Goal: Task Accomplishment & Management: Manage account settings

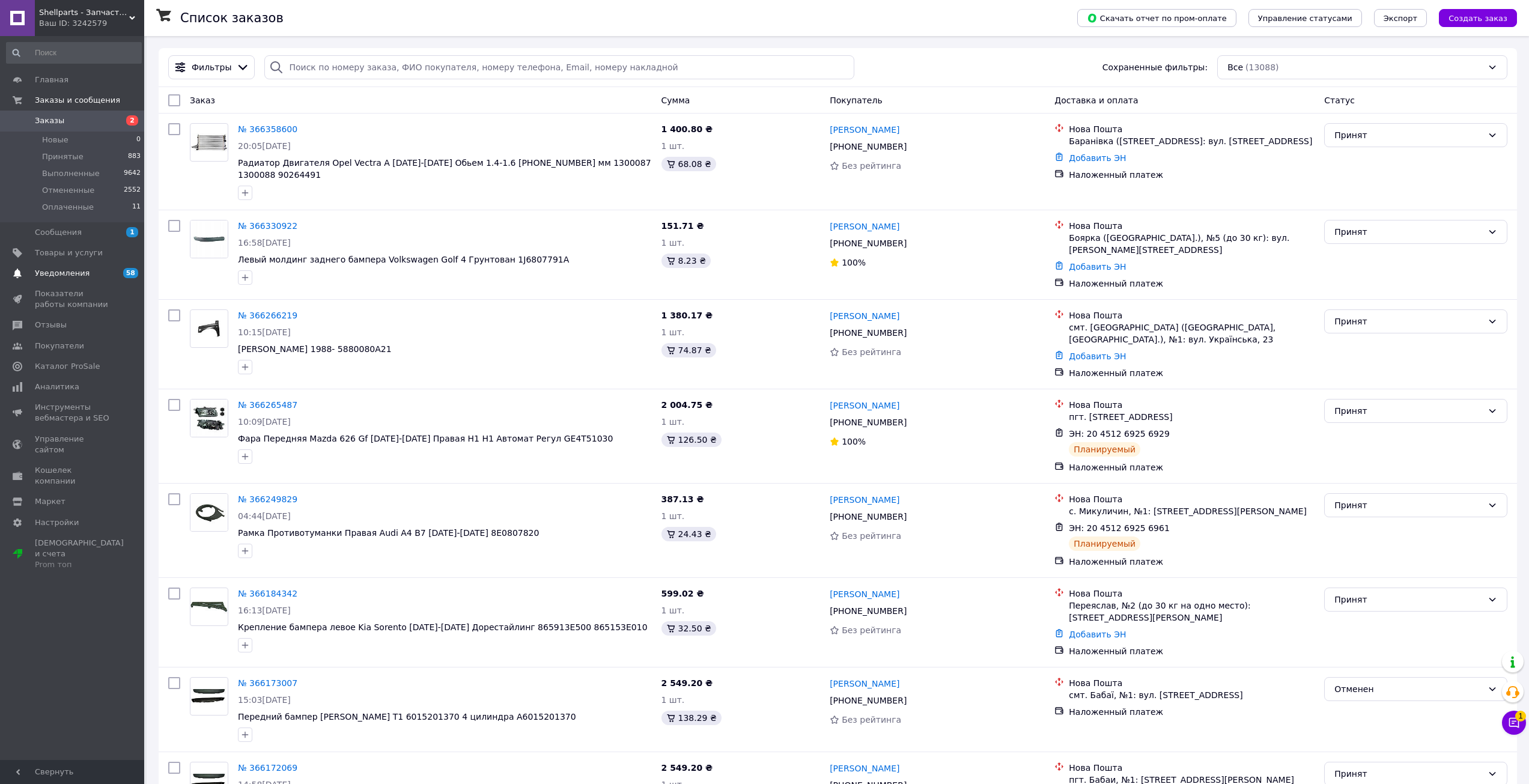
click at [83, 268] on span "Уведомления" at bounding box center [72, 273] width 76 height 11
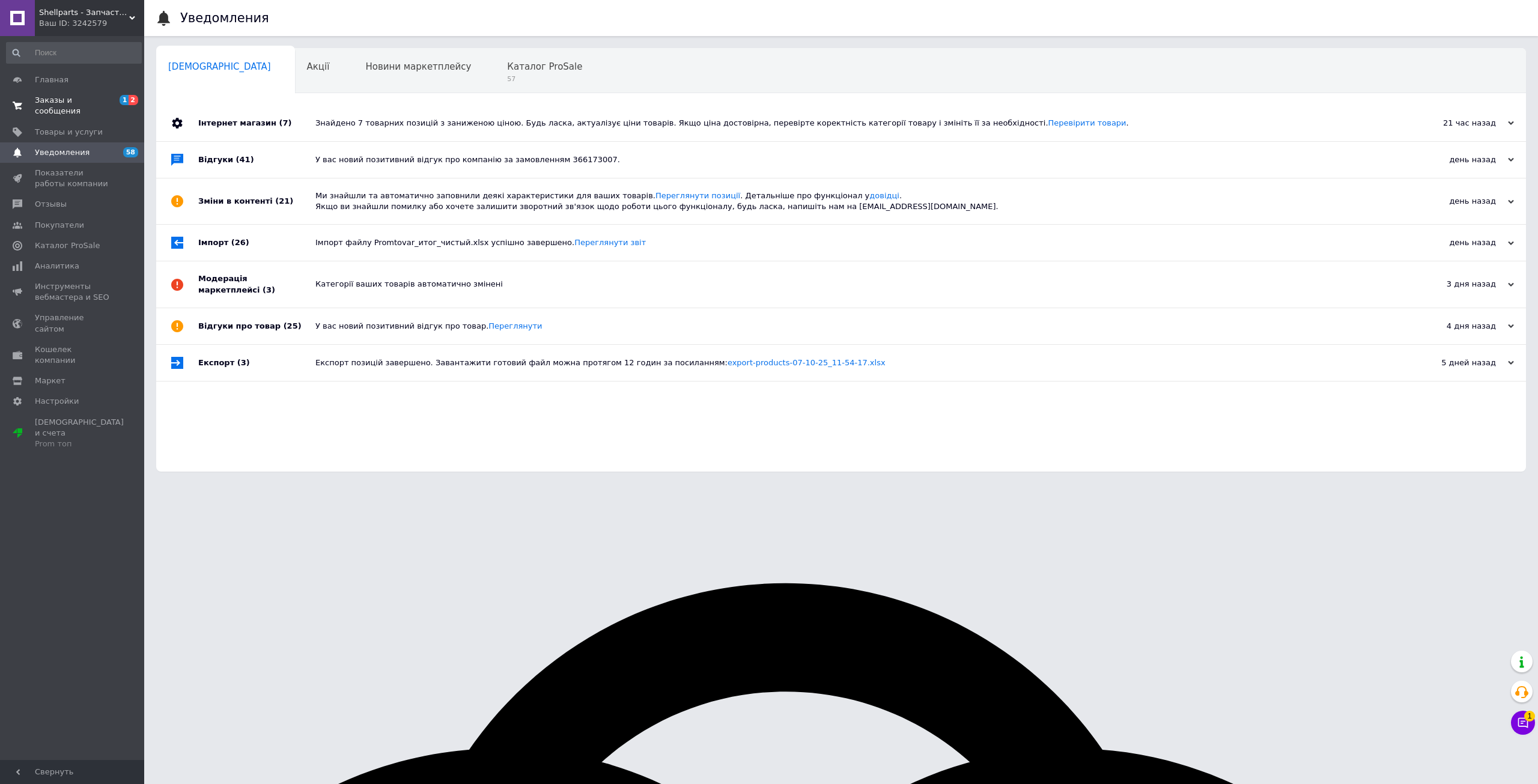
drag, startPoint x: 107, startPoint y: 96, endPoint x: 89, endPoint y: 96, distance: 18.0
click at [105, 96] on span "Заказы и сообщения" at bounding box center [72, 105] width 76 height 22
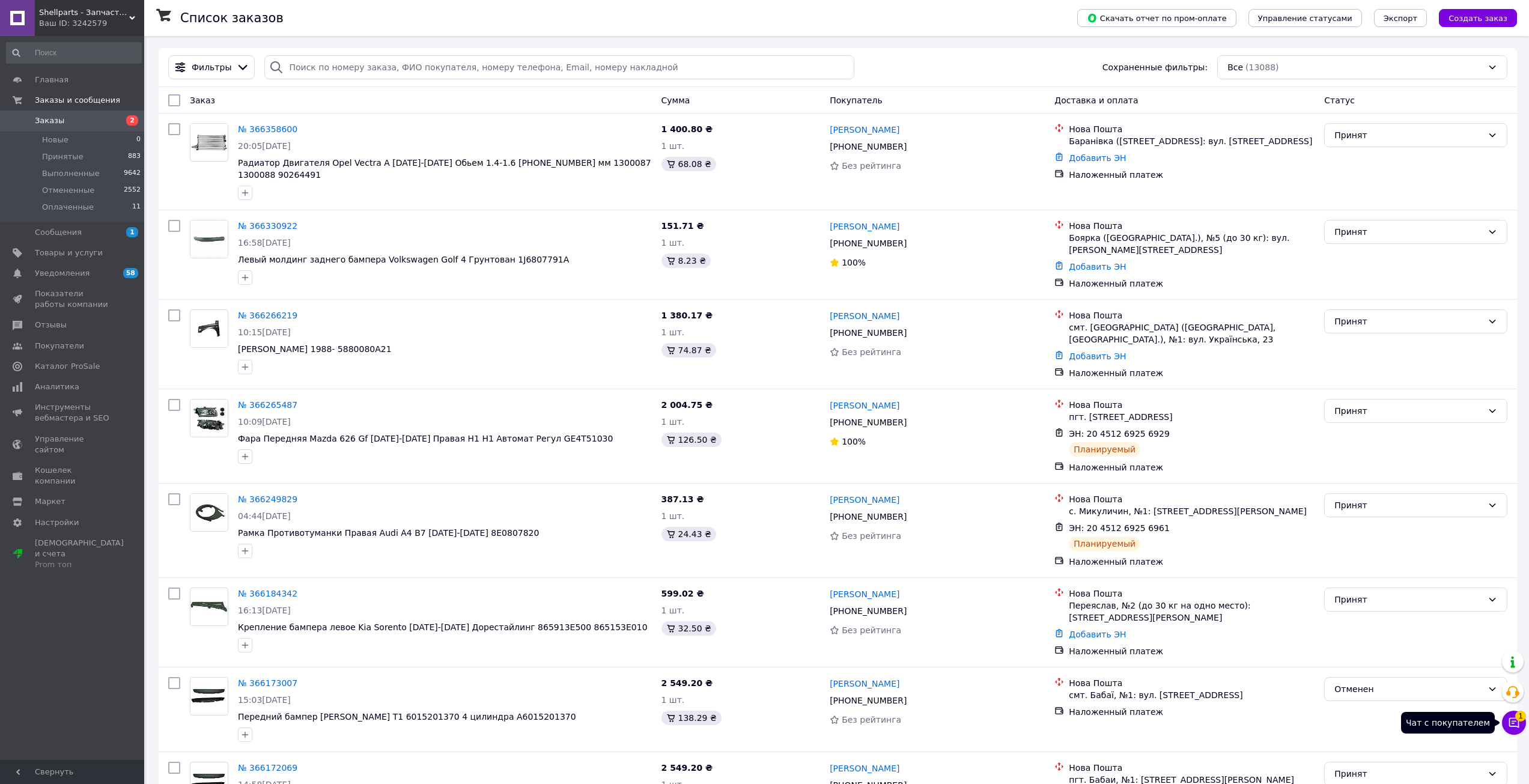
click at [1516, 717] on span "1" at bounding box center [1521, 716] width 11 height 11
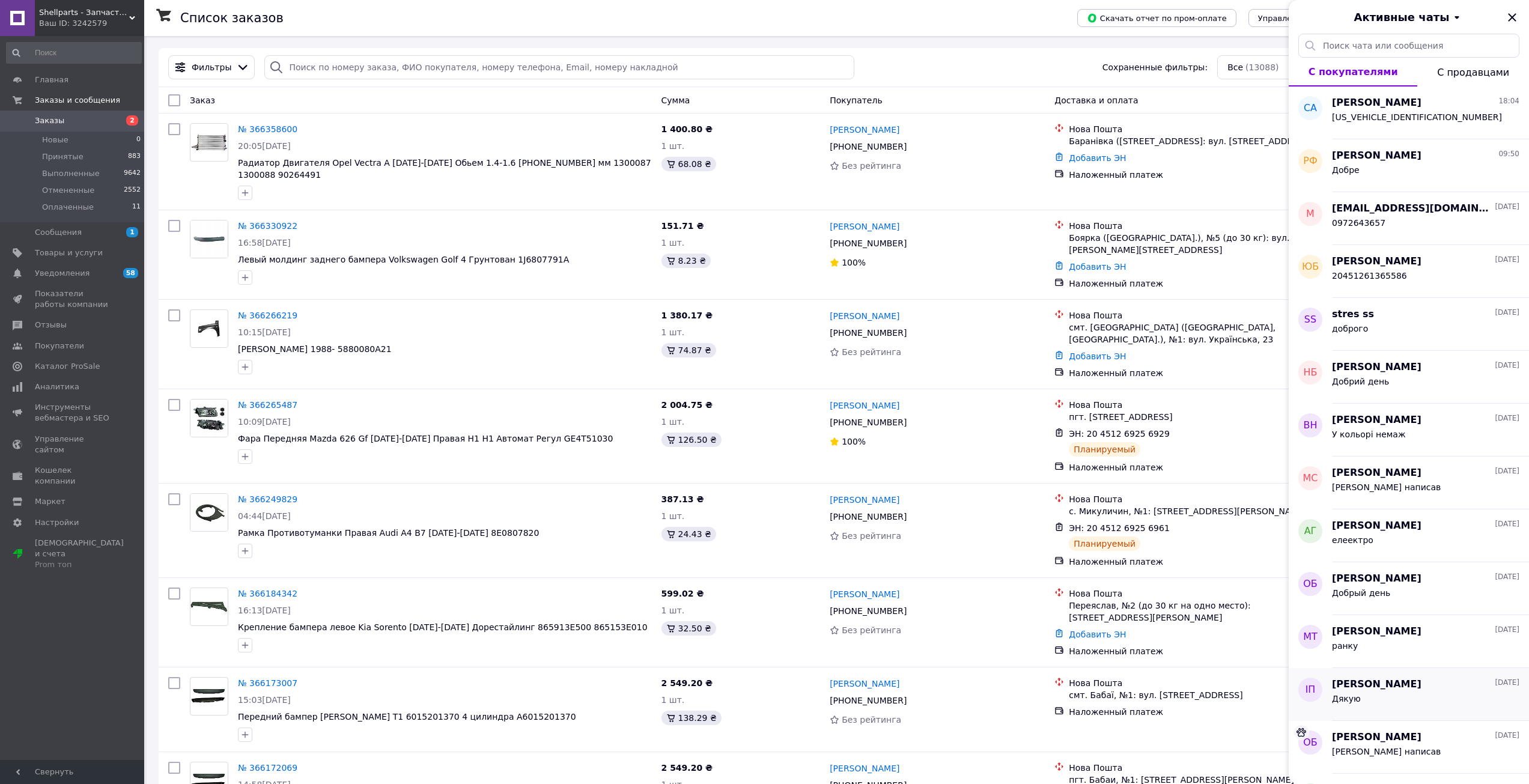
click at [1515, 719] on div "[PERSON_NAME] [DATE] Дякую" at bounding box center [1430, 694] width 197 height 53
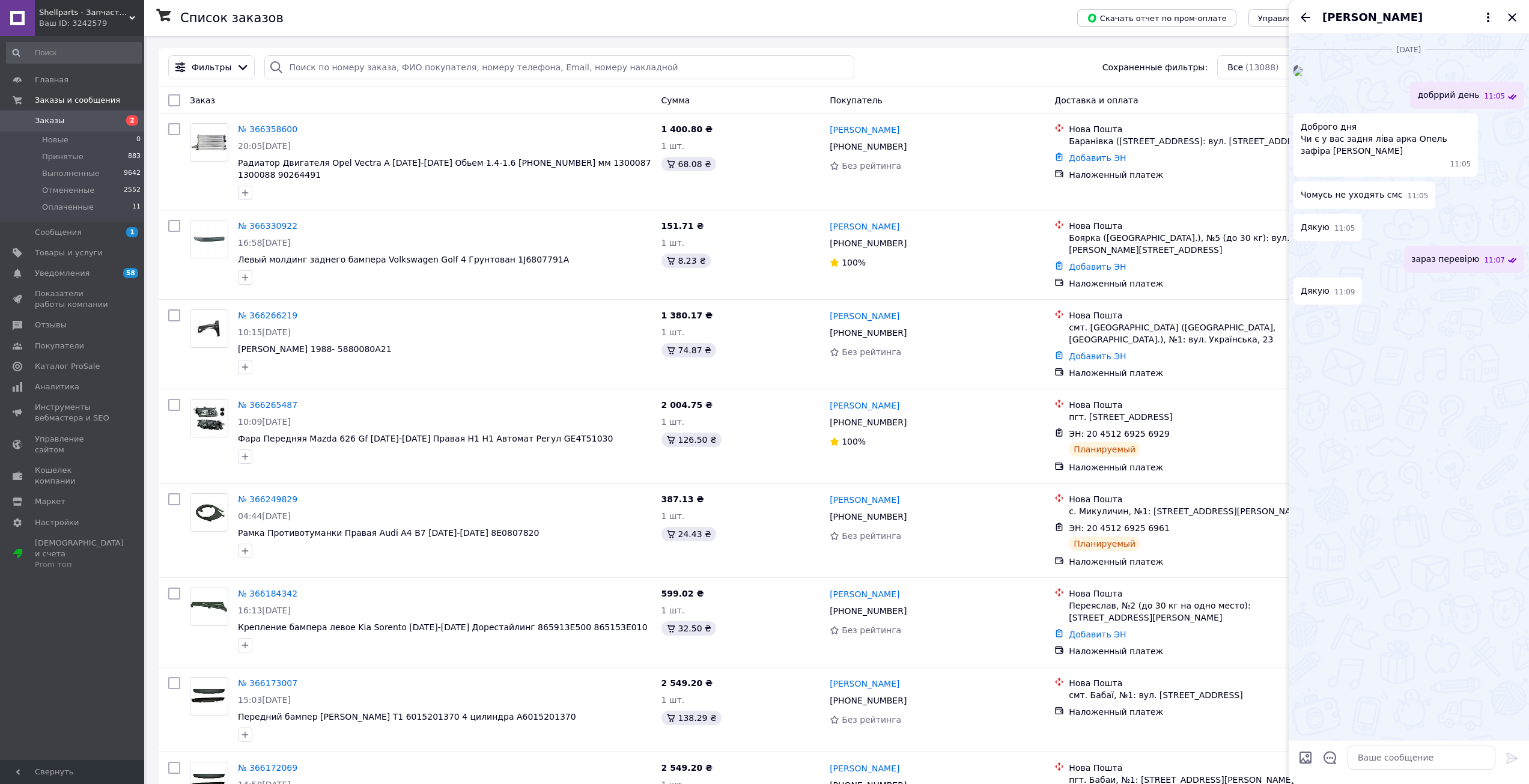
drag, startPoint x: 1513, startPoint y: 17, endPoint x: 1476, endPoint y: 49, distance: 48.9
click at [1476, 49] on div "[PERSON_NAME] [DATE] 11:04 добррий день 11:05 Доброго дня Чи є у вас задня ліва…" at bounding box center [1408, 392] width 240 height 784
click at [1513, 19] on icon "Закрыть" at bounding box center [1512, 17] width 8 height 8
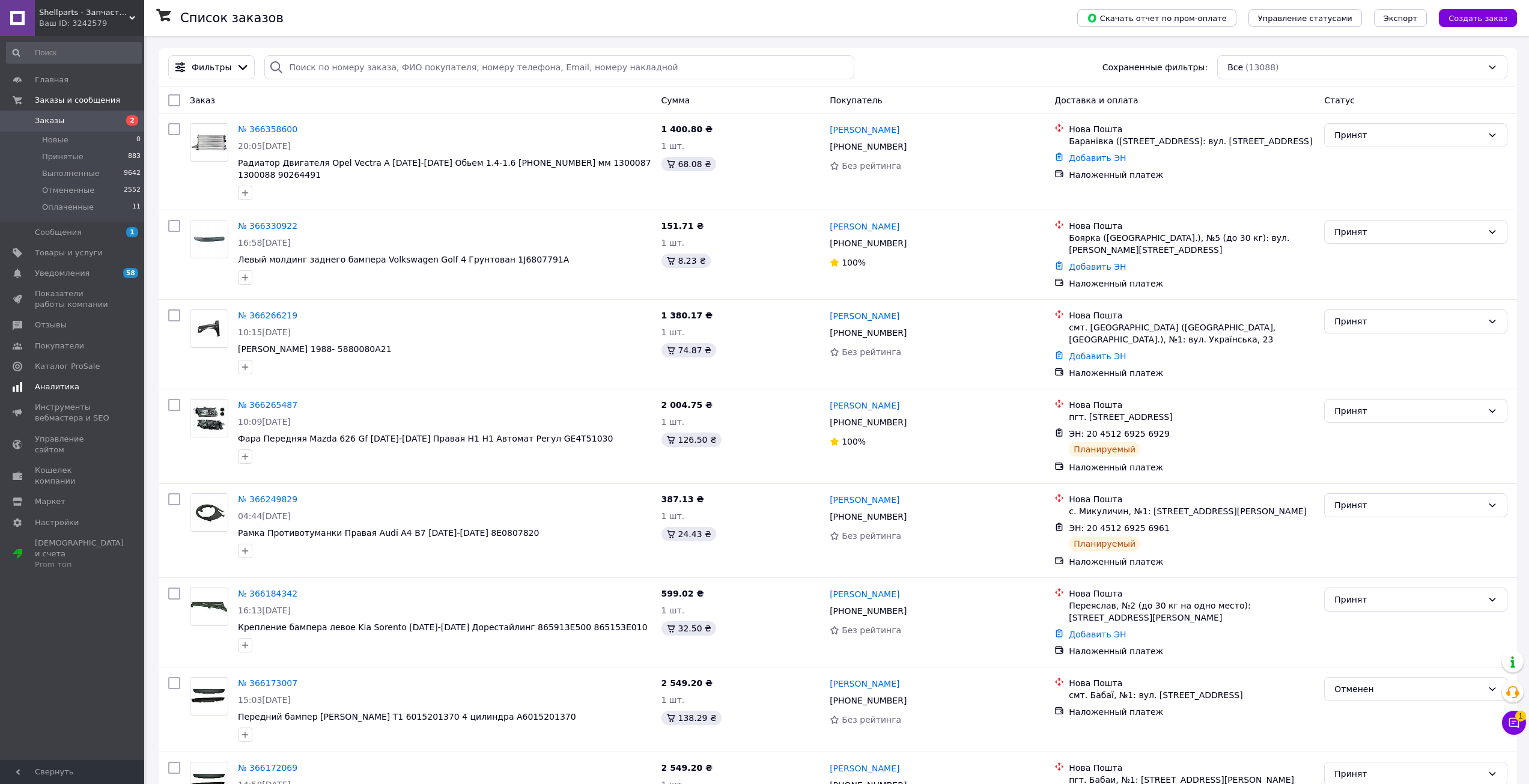
drag, startPoint x: 88, startPoint y: 270, endPoint x: 91, endPoint y: 261, distance: 9.5
click at [88, 270] on span "Уведомления" at bounding box center [72, 273] width 76 height 11
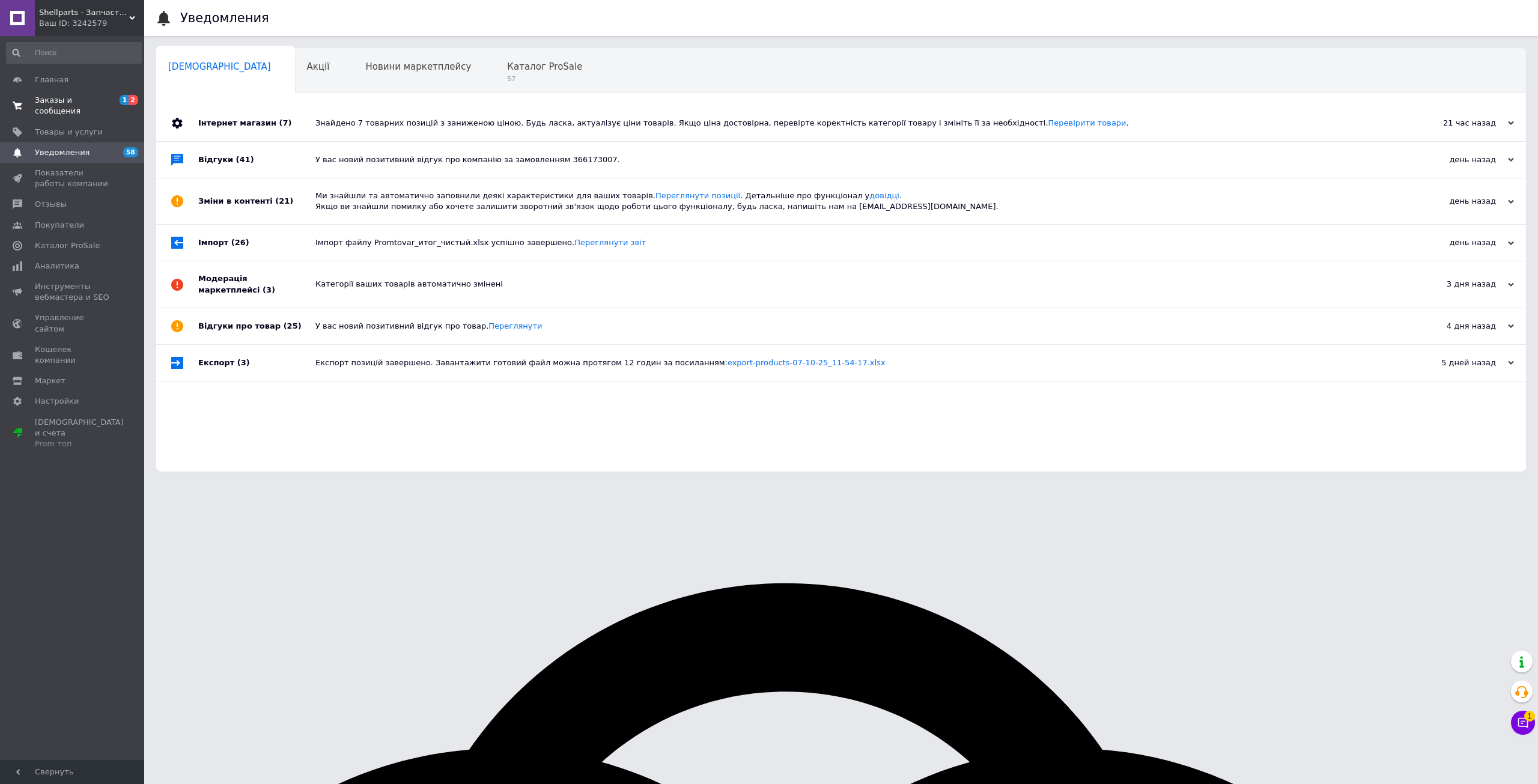
click at [111, 98] on span "1 2" at bounding box center [128, 105] width 33 height 22
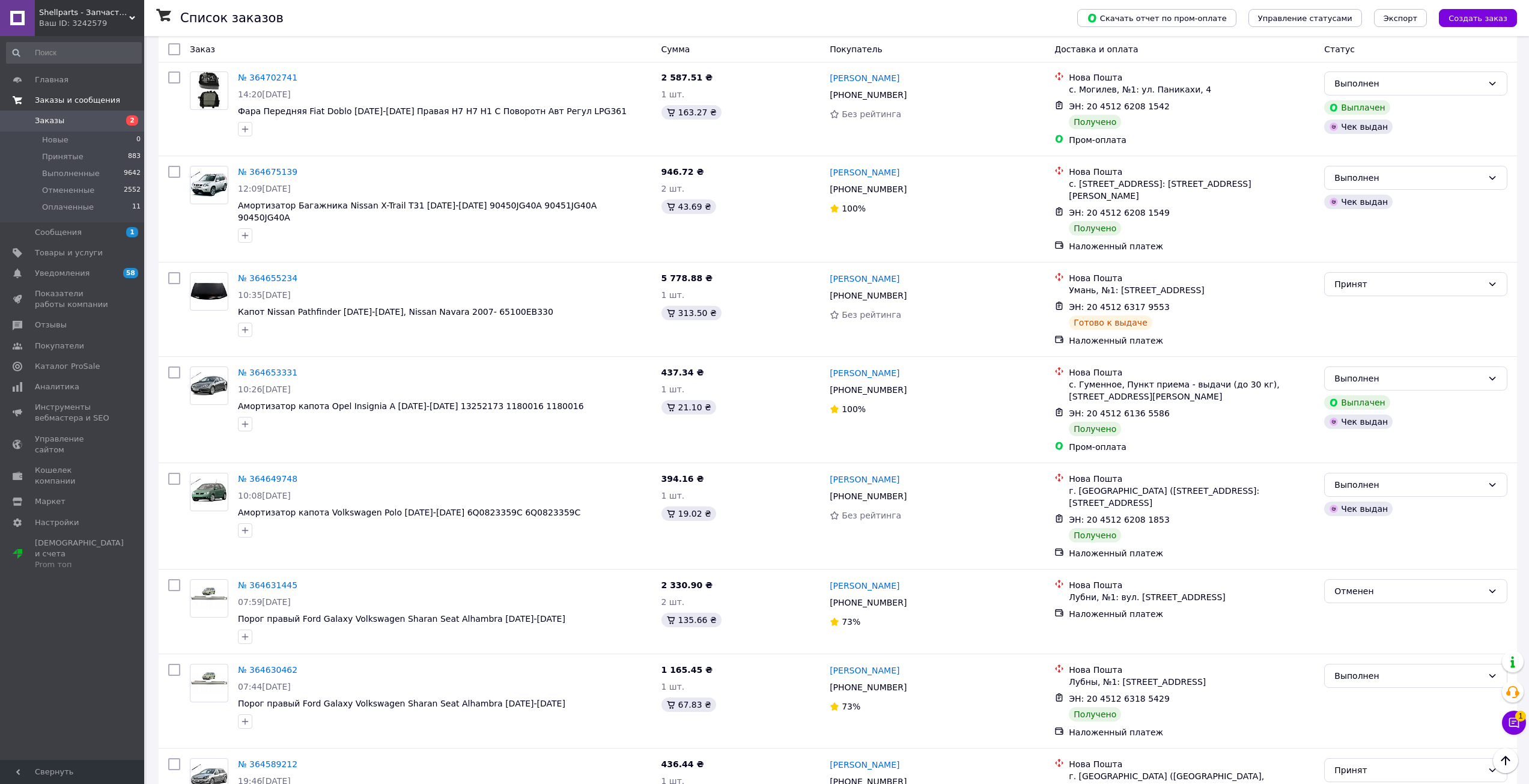
scroll to position [1621, 0]
drag, startPoint x: 909, startPoint y: 243, endPoint x: 921, endPoint y: 221, distance: 25.1
click at [910, 291] on icon at bounding box center [914, 294] width 8 height 8
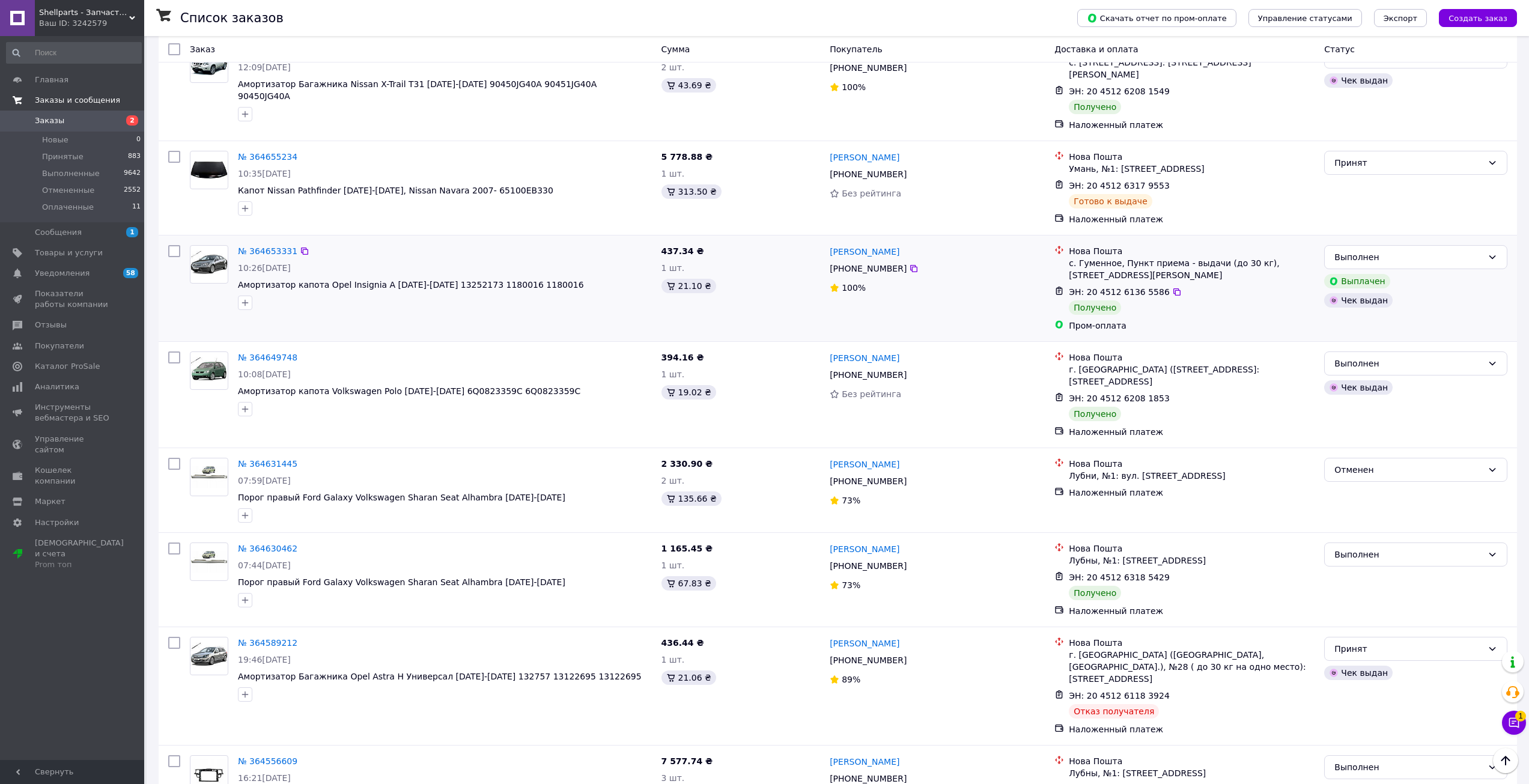
scroll to position [1682, 0]
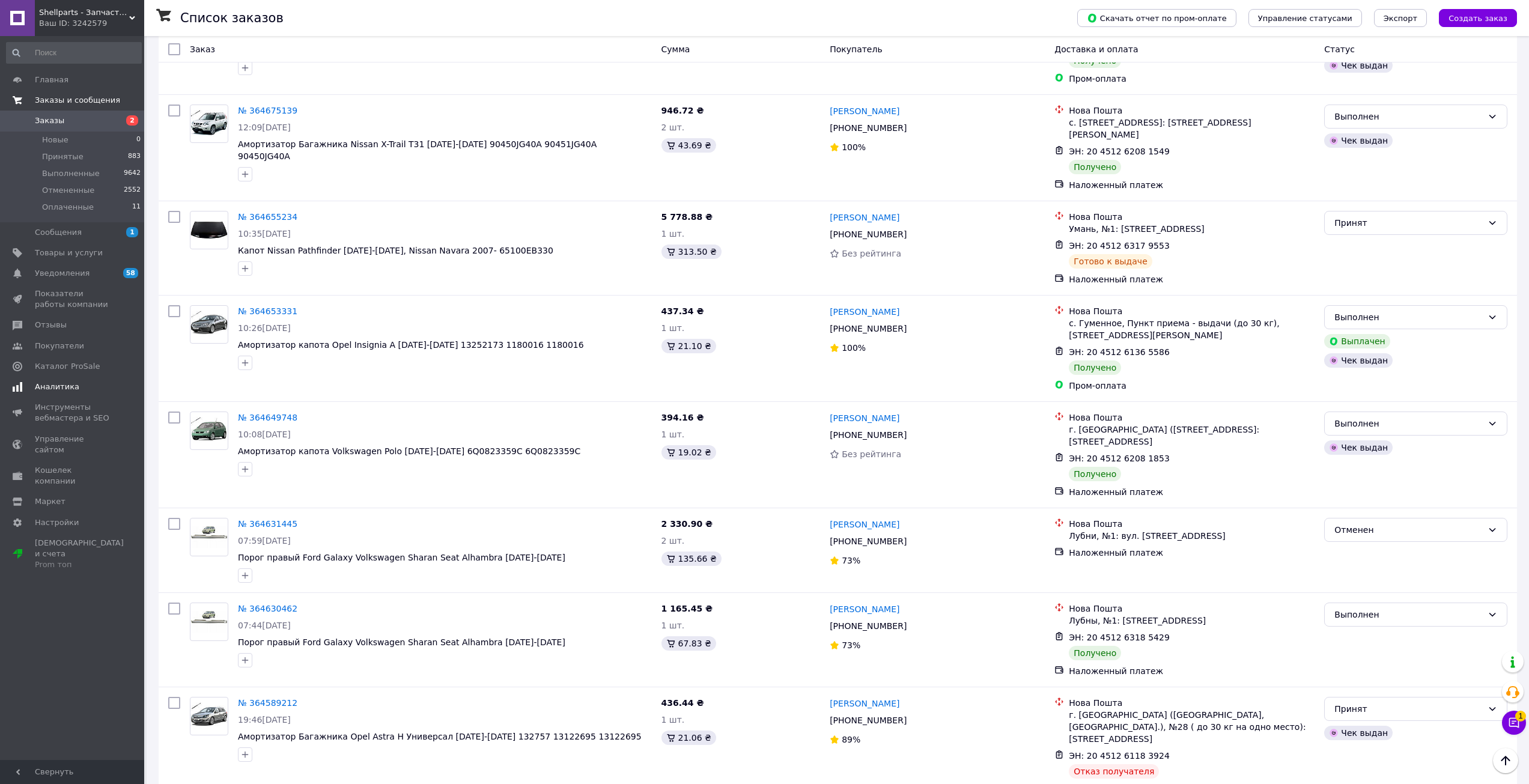
drag, startPoint x: 90, startPoint y: 270, endPoint x: 90, endPoint y: 261, distance: 9.0
click at [90, 270] on span "Уведомления" at bounding box center [72, 273] width 76 height 11
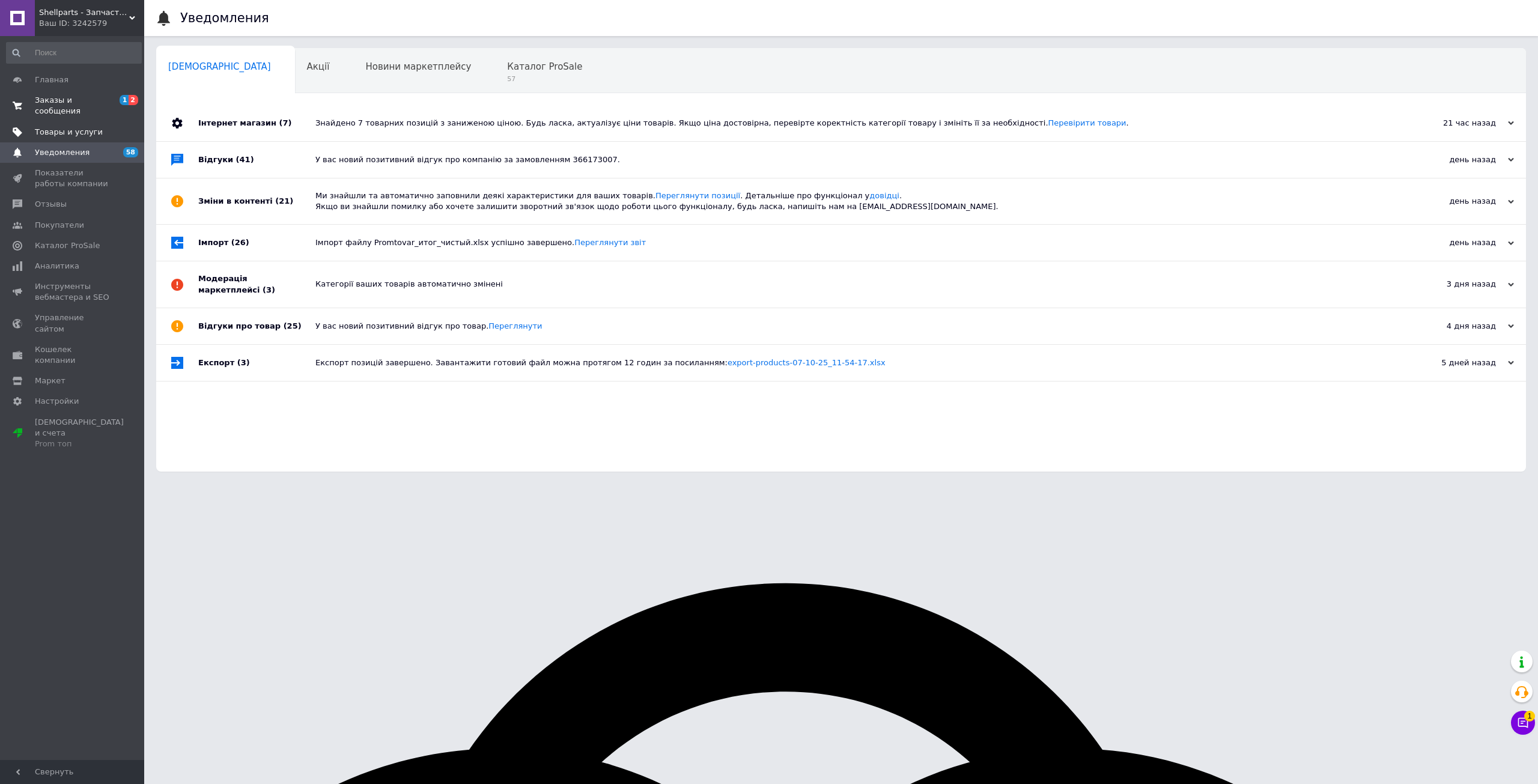
drag, startPoint x: 95, startPoint y: 119, endPoint x: 98, endPoint y: 130, distance: 11.4
click at [95, 127] on span "Товары и услуги" at bounding box center [72, 132] width 76 height 11
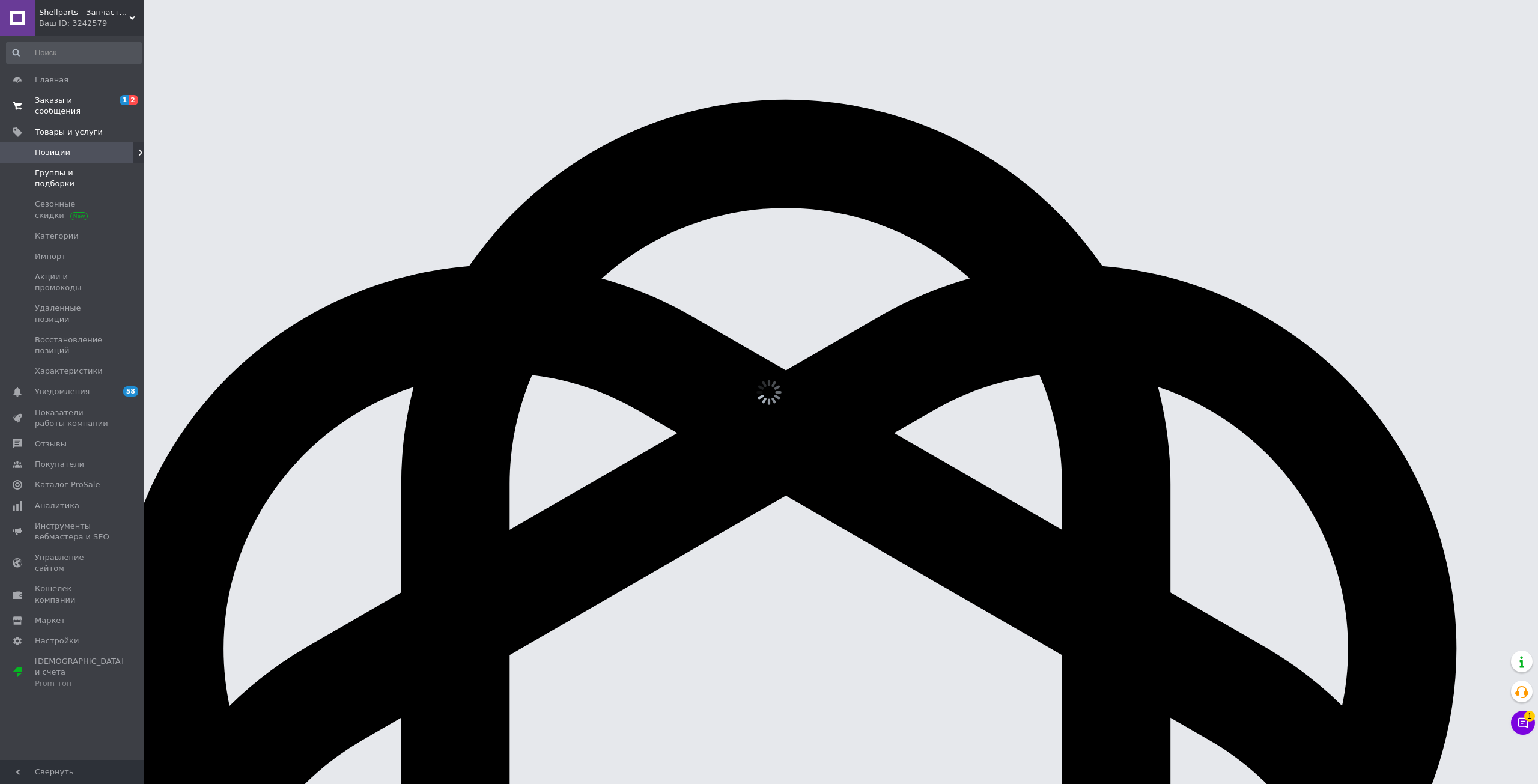
click at [104, 168] on span "Группы и подборки" at bounding box center [72, 178] width 76 height 22
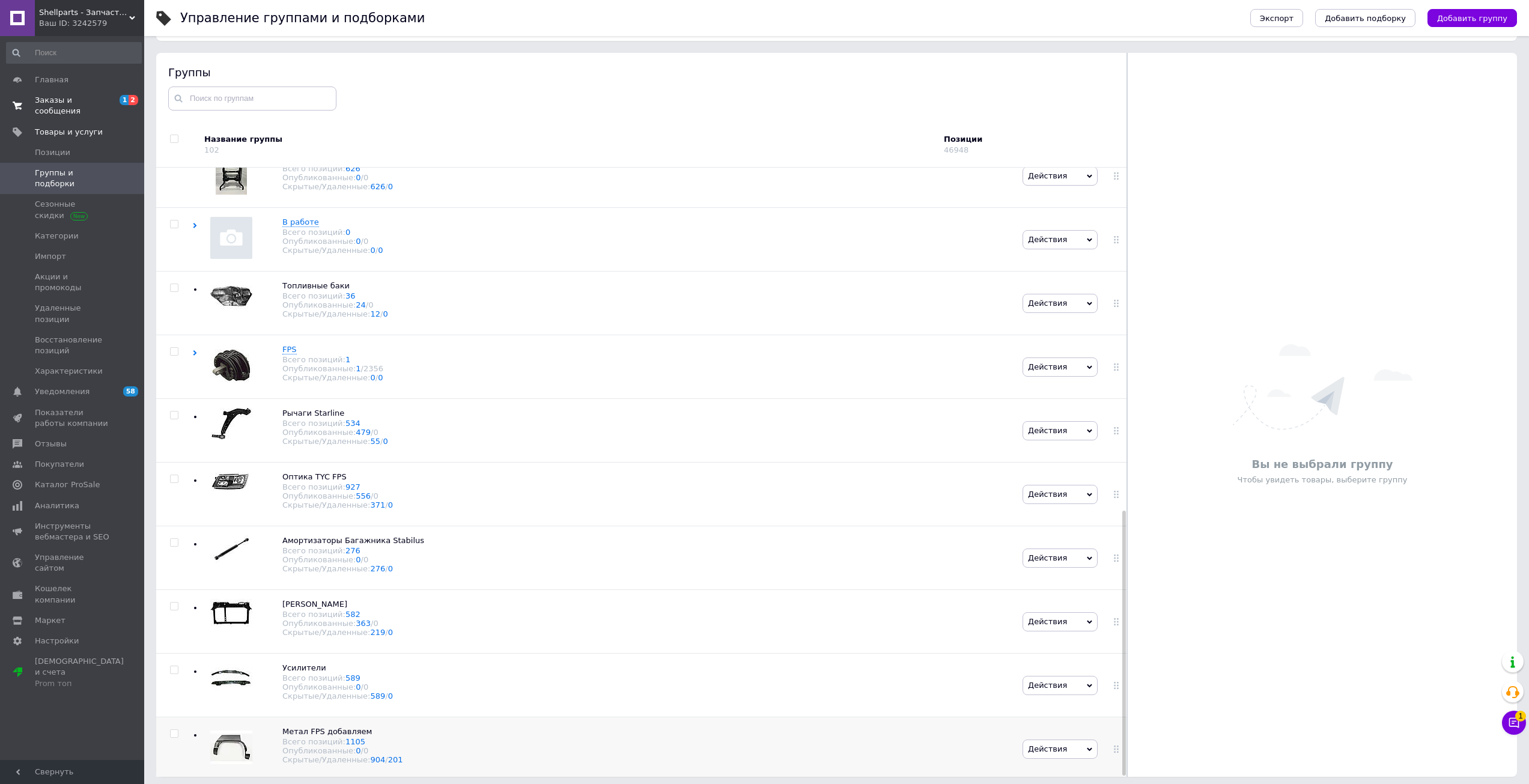
scroll to position [68, 0]
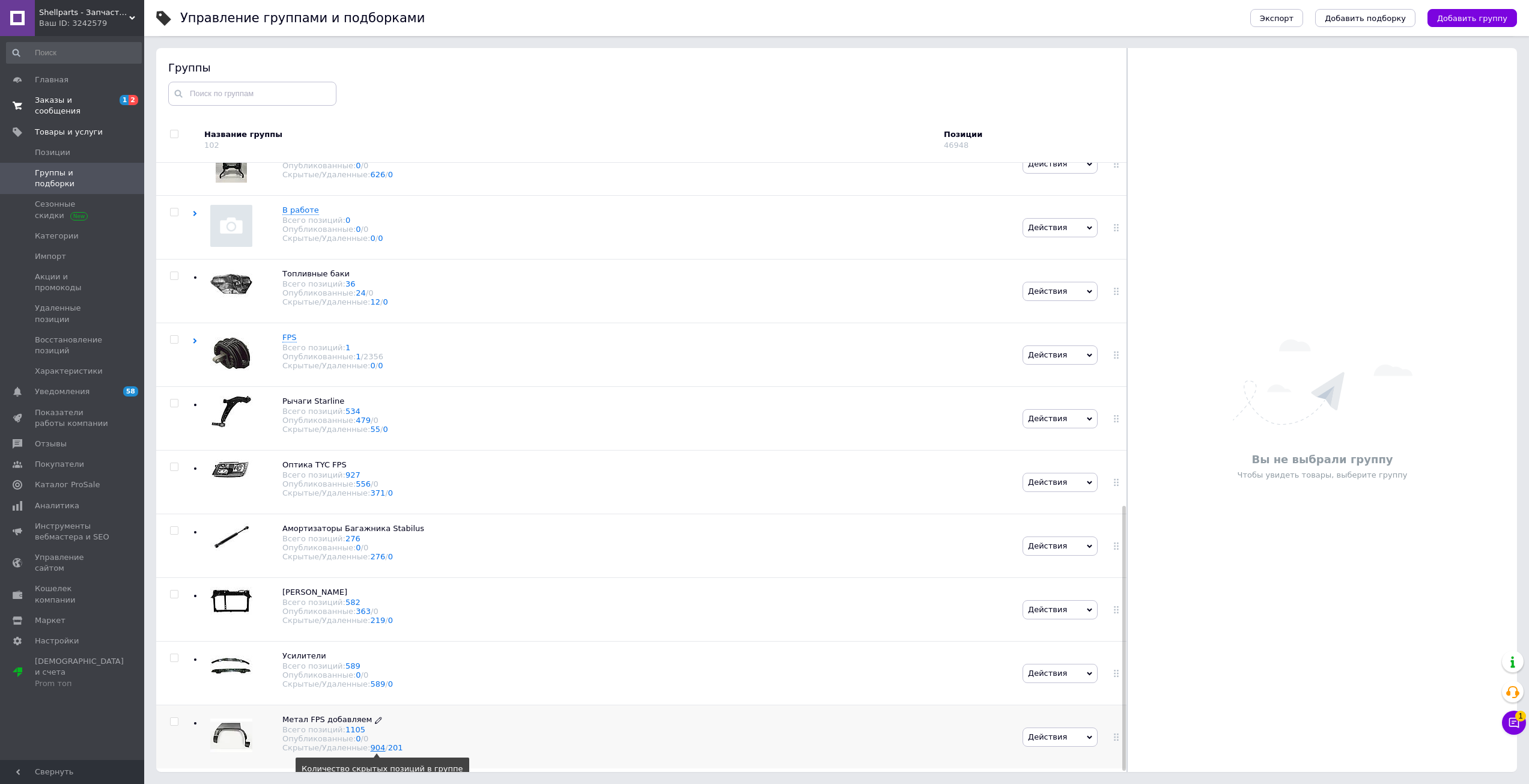
click at [371, 752] on link "904" at bounding box center [378, 748] width 15 height 9
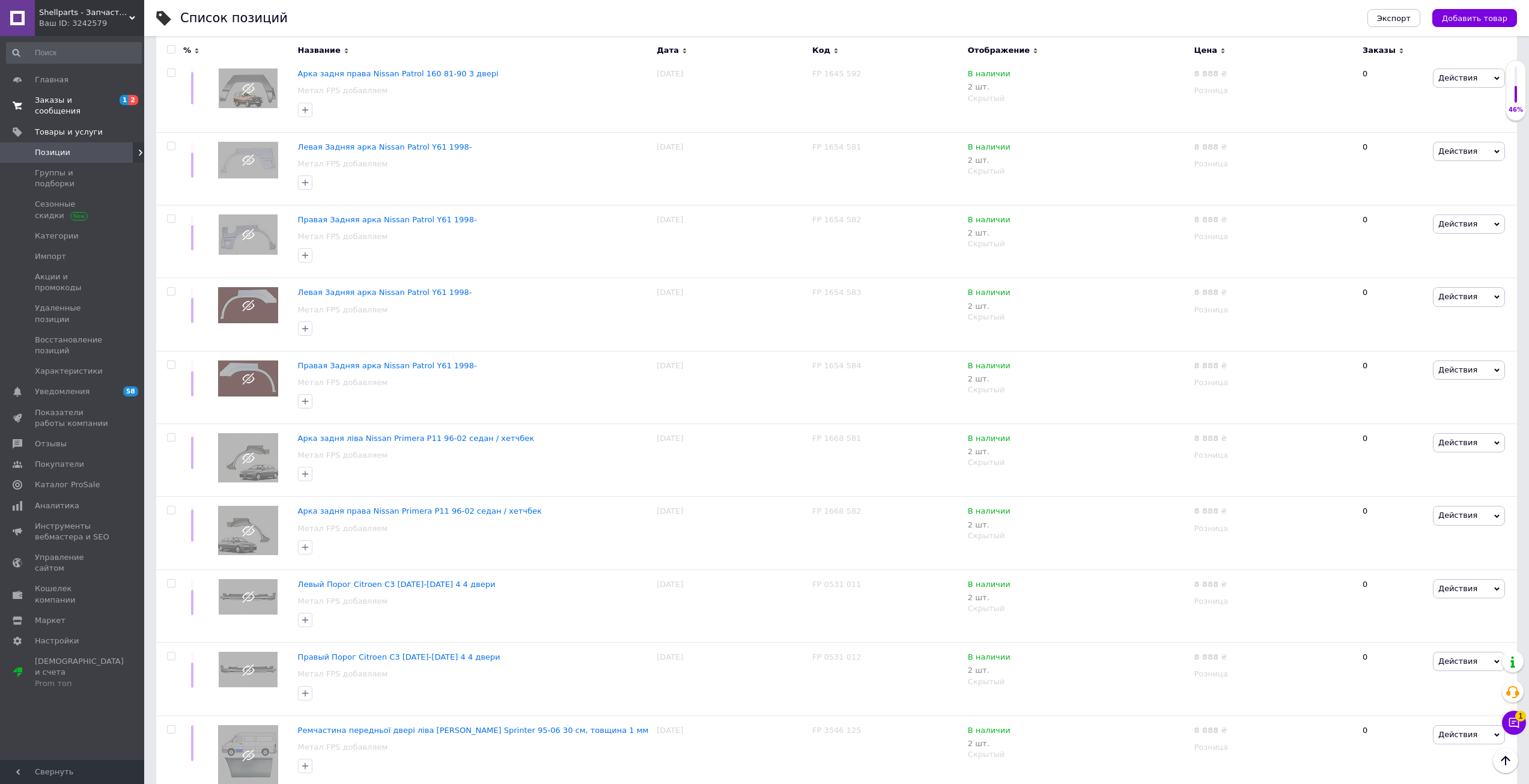
scroll to position [7008, 0]
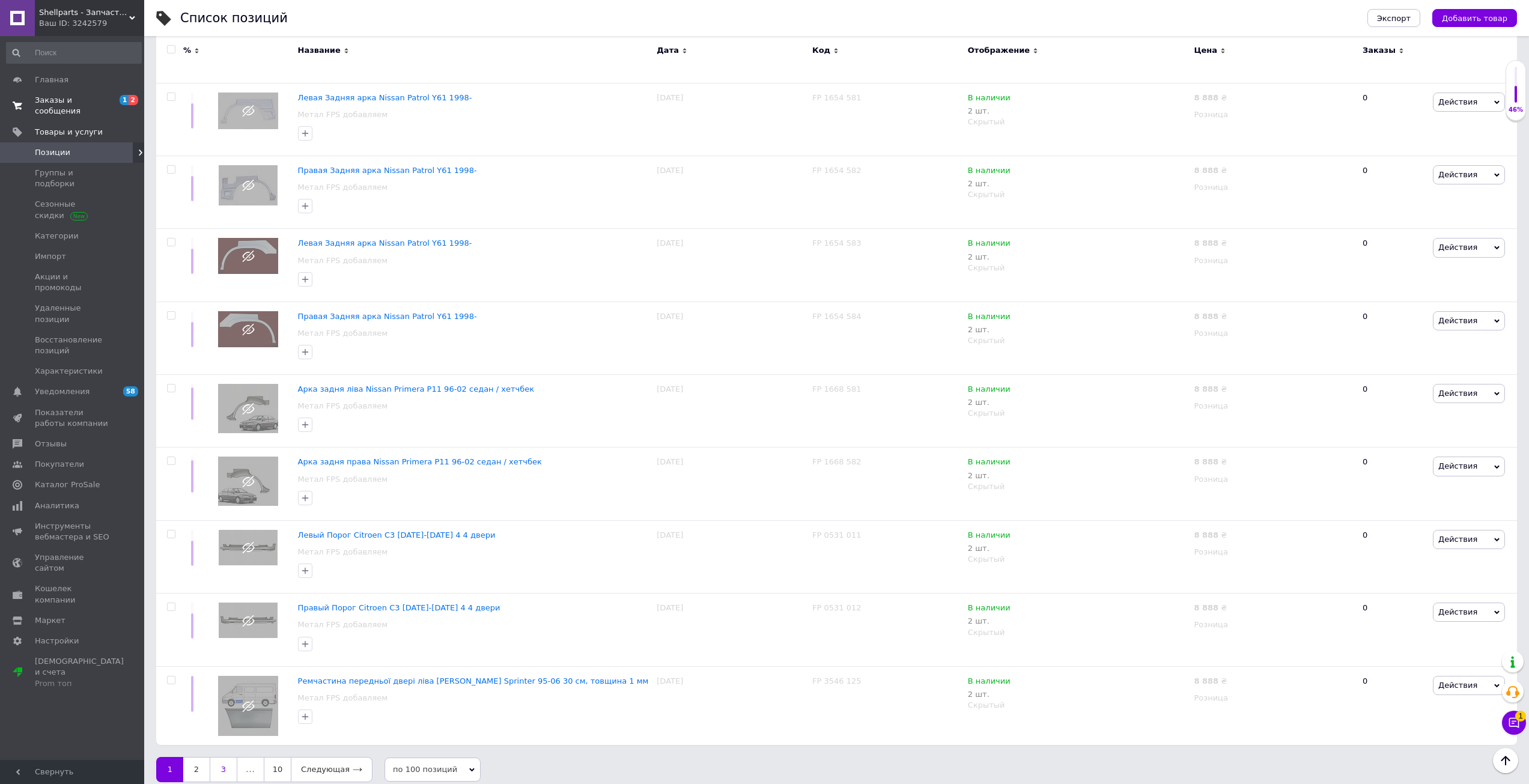
click at [223, 757] on link "3" at bounding box center [223, 769] width 28 height 25
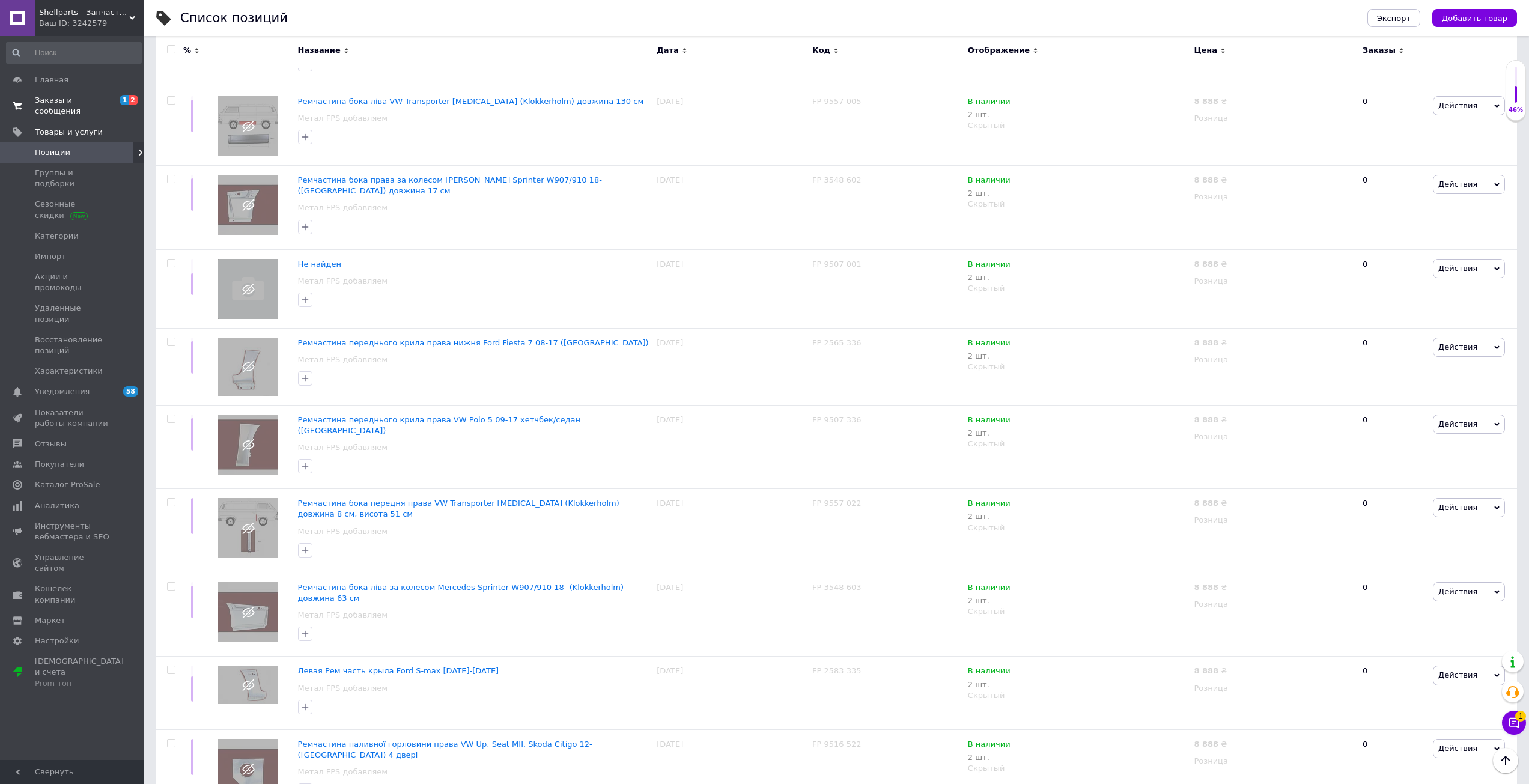
scroll to position [4406, 0]
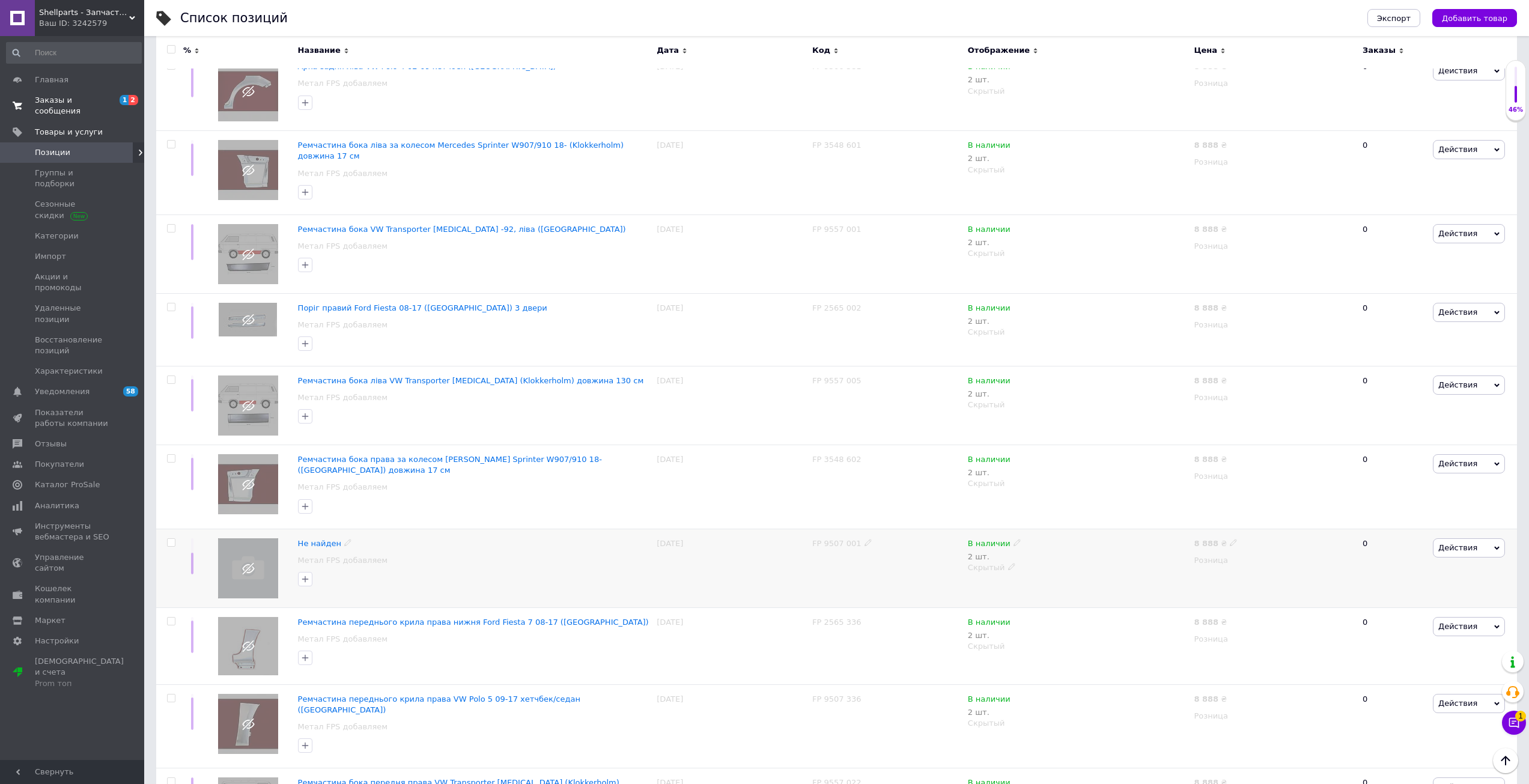
click at [842, 538] on span "FP 9507 001" at bounding box center [836, 543] width 49 height 9
copy div "FP 9507 001"
